Goal: Ask a question

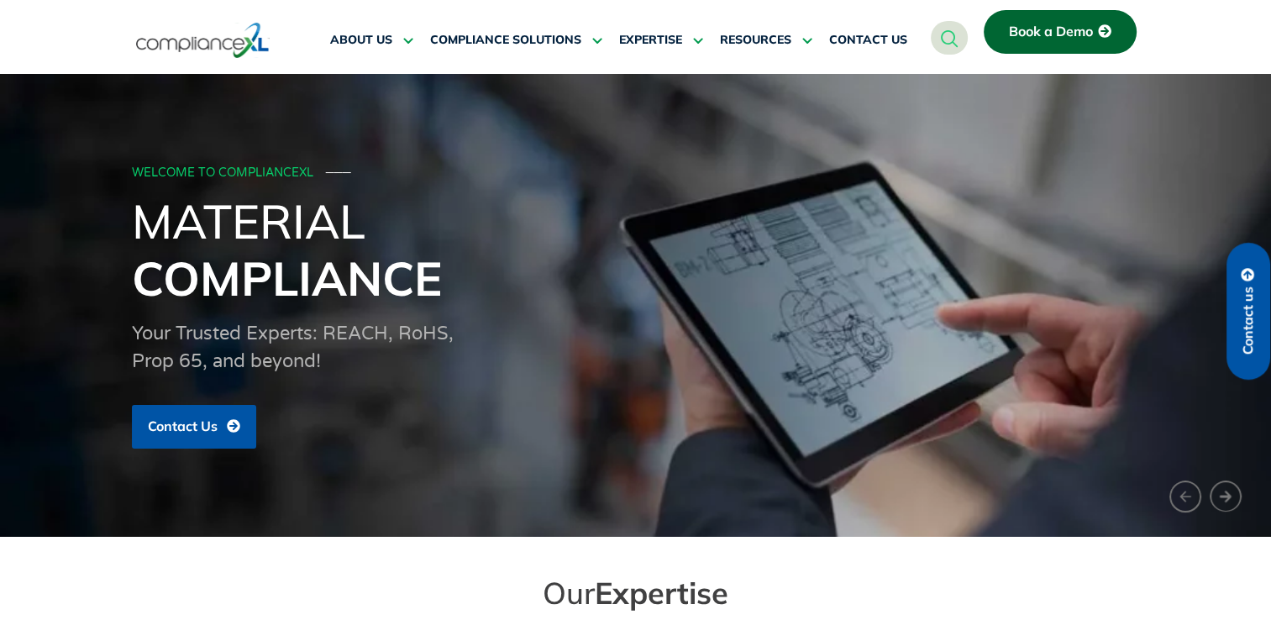
click at [1250, 327] on span "Contact us" at bounding box center [1247, 320] width 15 height 68
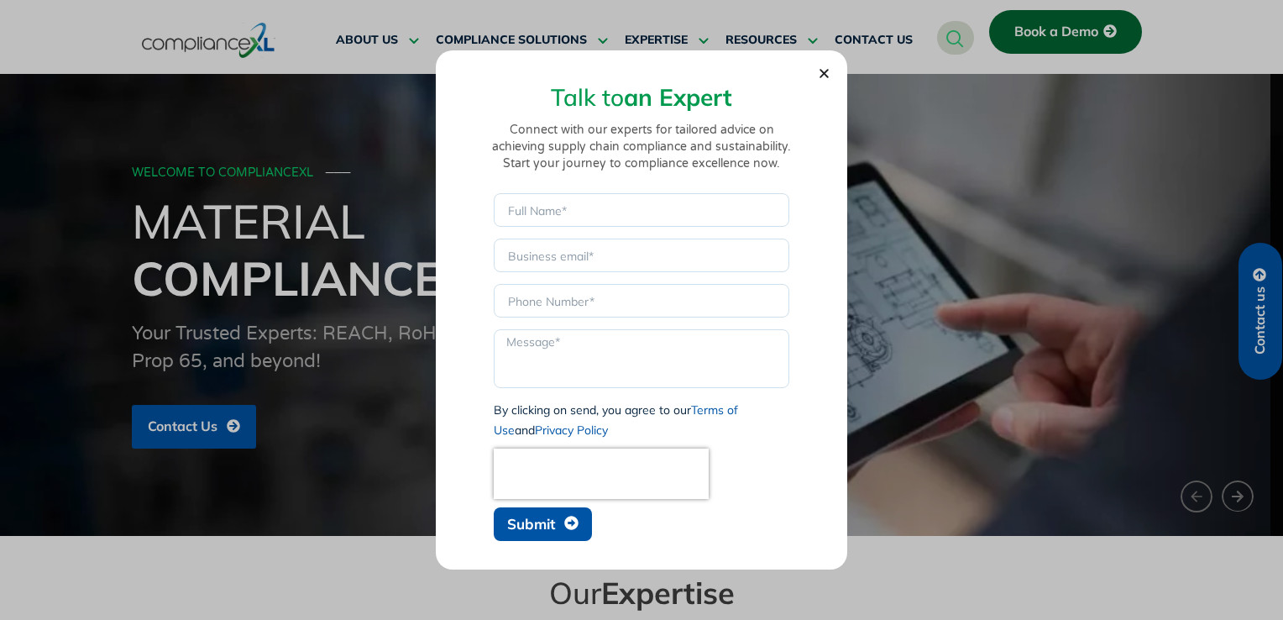
click at [527, 527] on span "Submit" at bounding box center [531, 524] width 48 height 14
click at [829, 71] on icon "Close" at bounding box center [824, 73] width 13 height 13
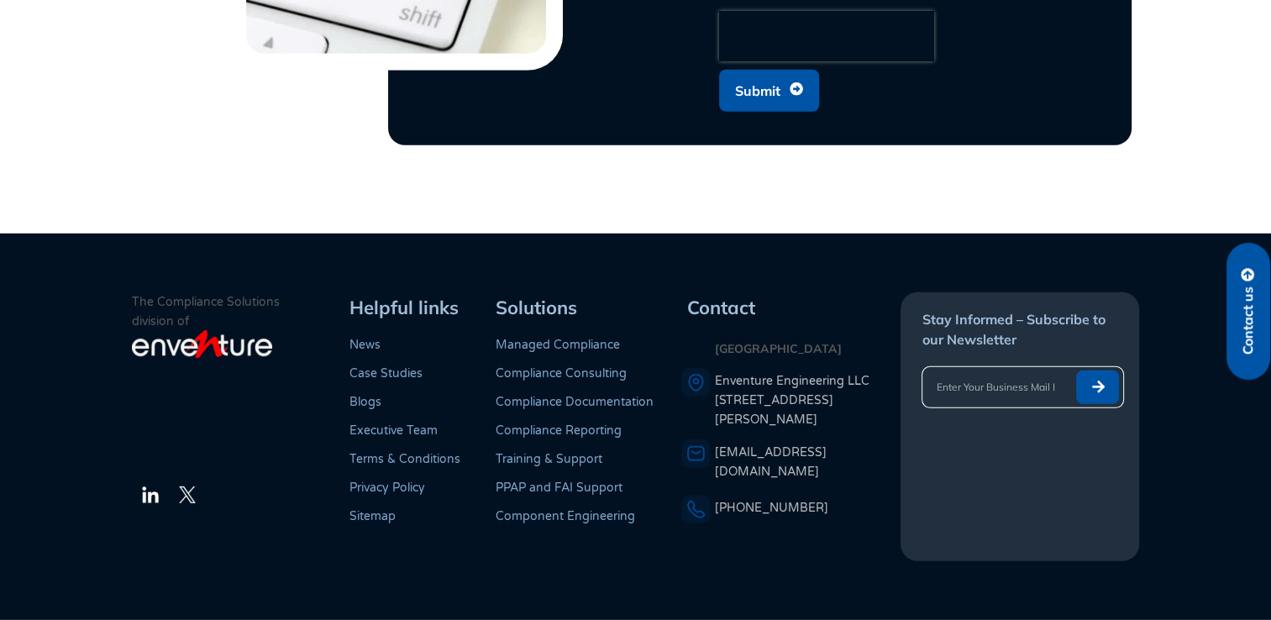
scroll to position [4412, 0]
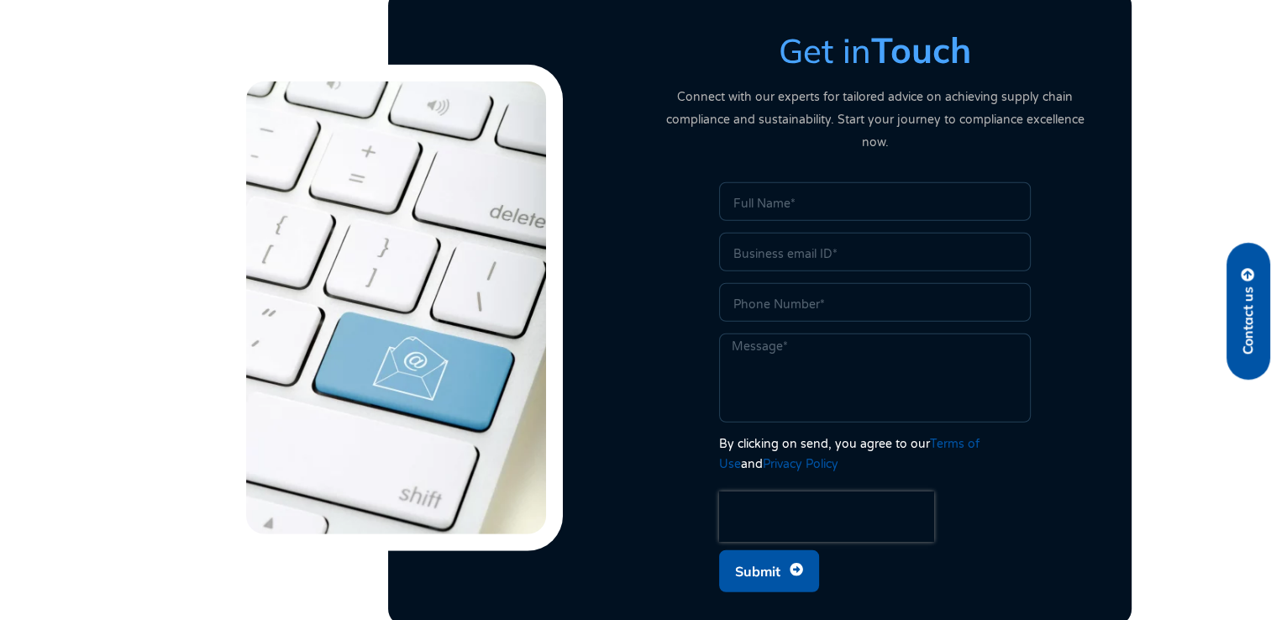
click at [774, 555] on span "Submit" at bounding box center [757, 571] width 45 height 32
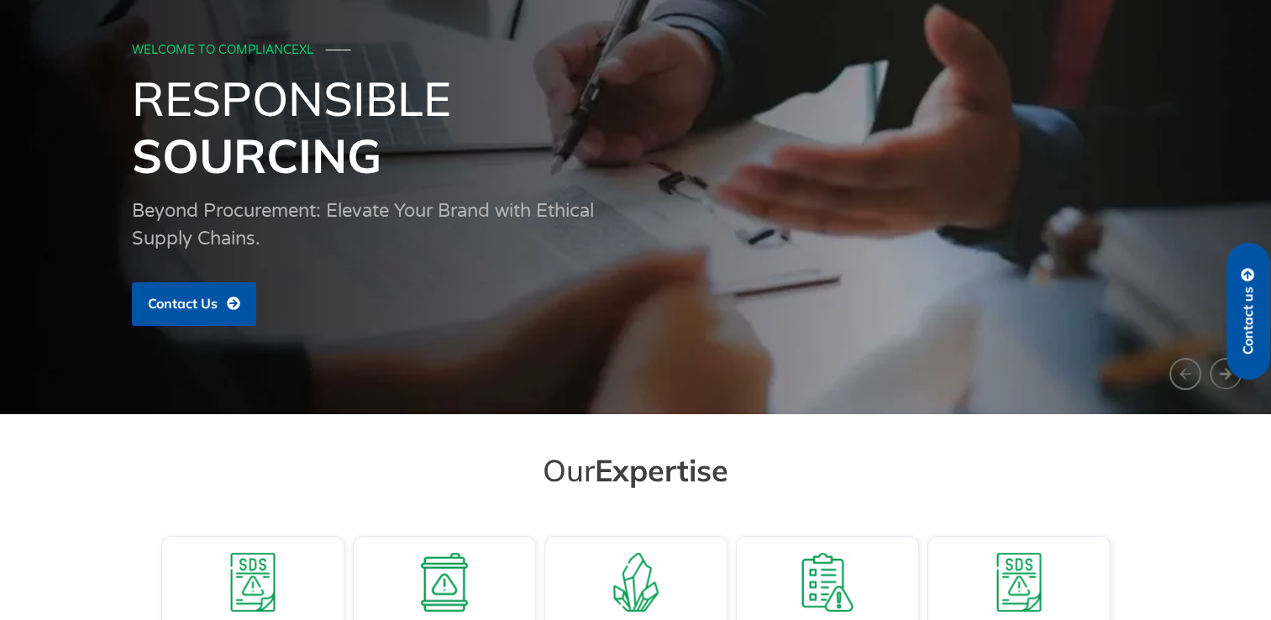
scroll to position [0, 0]
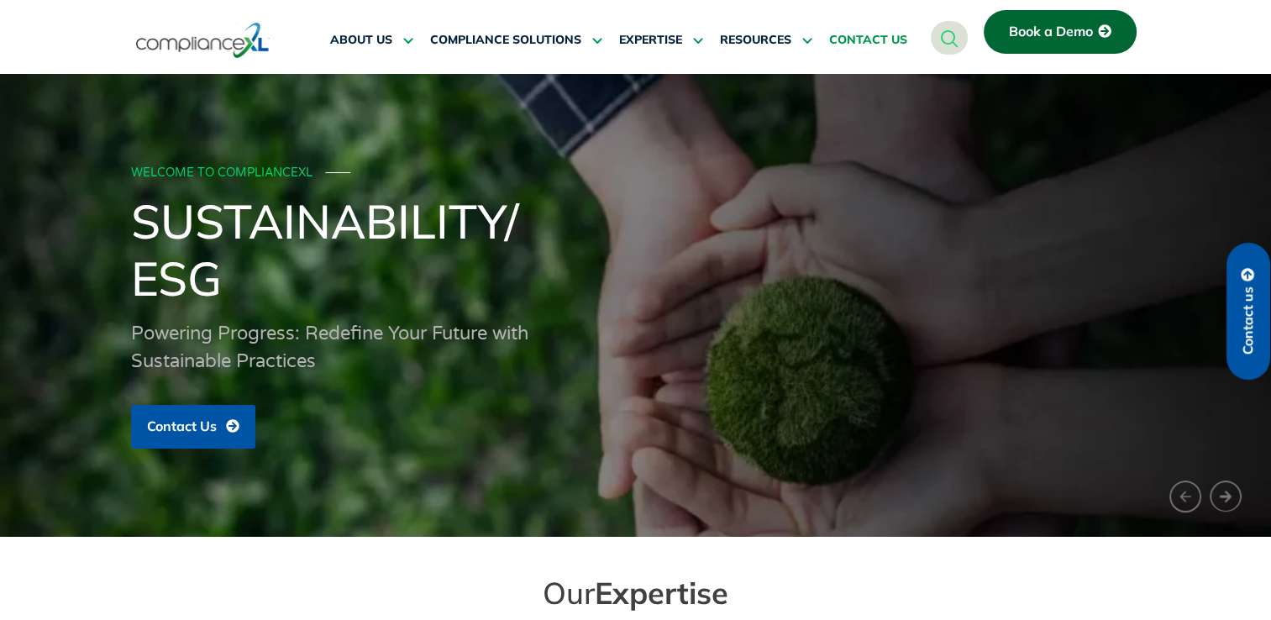
click at [878, 39] on span "CONTACT US" at bounding box center [868, 40] width 78 height 15
